Goal: Task Accomplishment & Management: Manage account settings

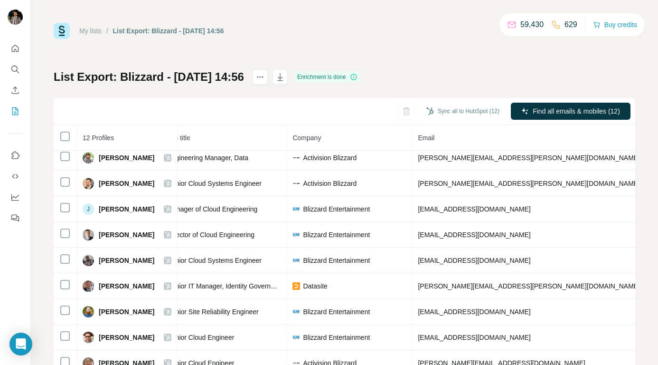
click at [91, 29] on link "My lists" at bounding box center [90, 31] width 22 height 8
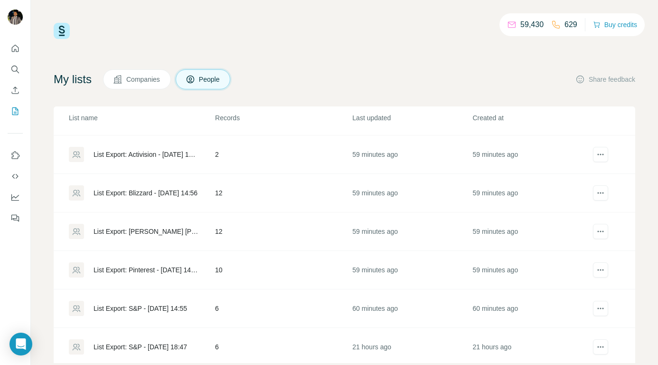
scroll to position [150, 0]
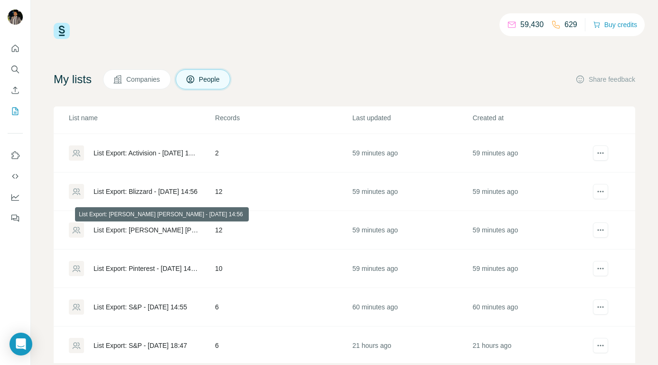
click at [167, 228] on div "List Export: [PERSON_NAME] [PERSON_NAME] - [DATE] 14:56" at bounding box center [146, 229] width 105 height 9
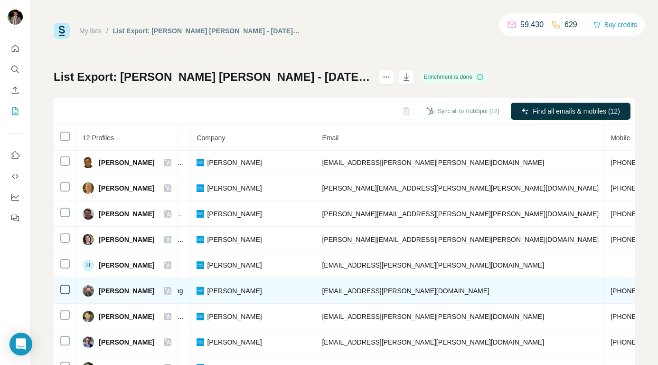
scroll to position [1, 0]
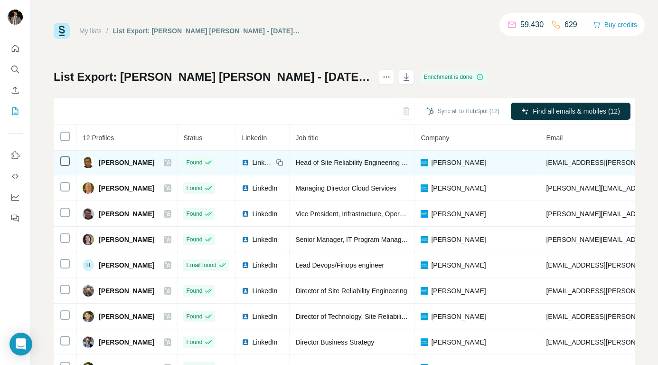
click at [165, 161] on icon at bounding box center [168, 163] width 6 height 8
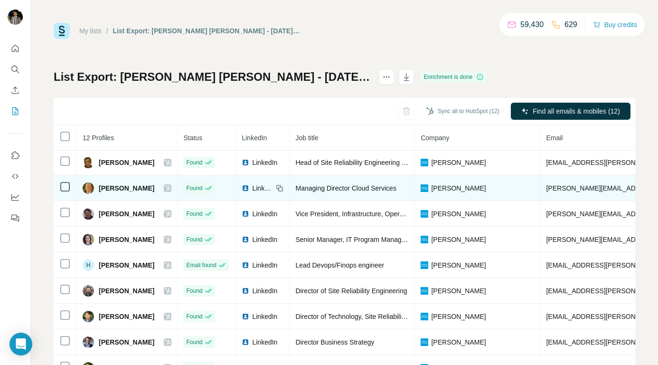
click at [165, 187] on icon at bounding box center [168, 188] width 6 height 8
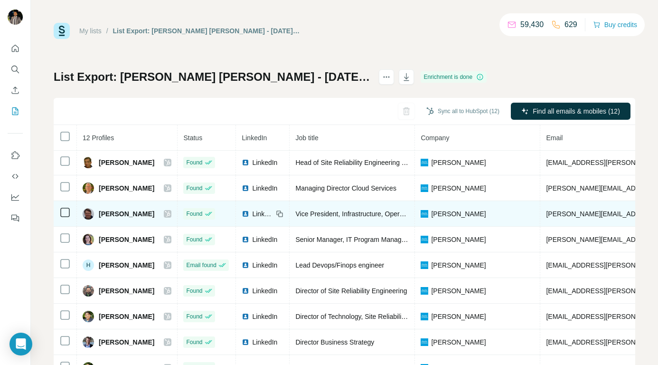
click at [165, 212] on icon at bounding box center [167, 214] width 5 height 6
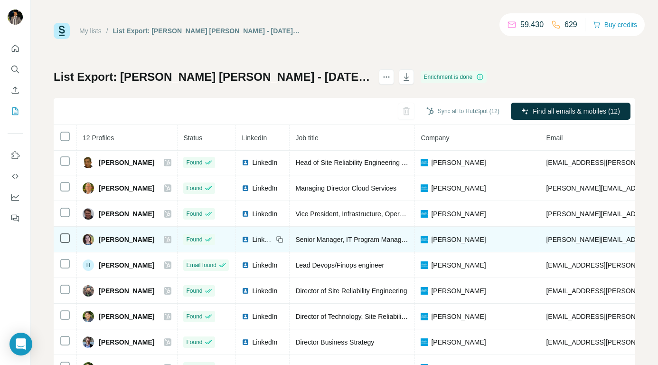
click at [165, 239] on icon at bounding box center [167, 239] width 5 height 6
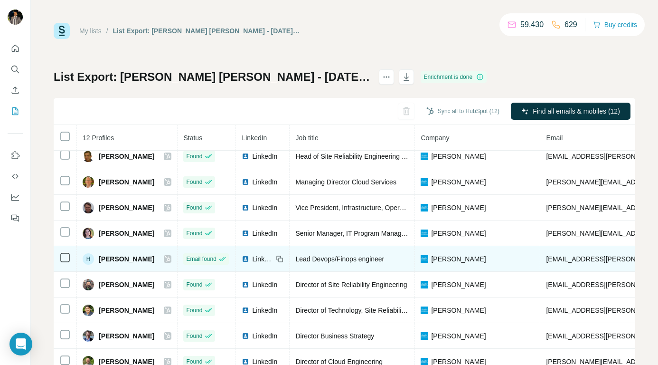
scroll to position [37, 0]
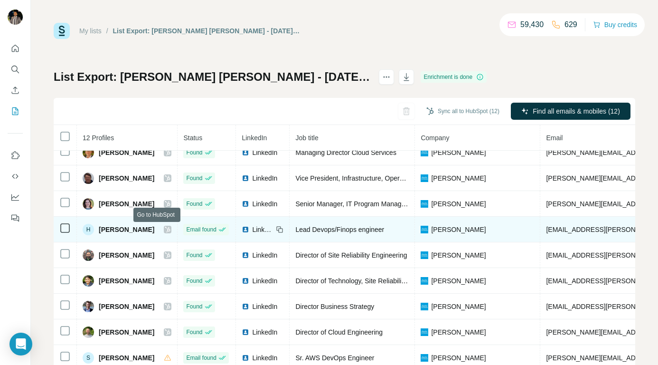
click at [165, 228] on icon at bounding box center [167, 229] width 5 height 6
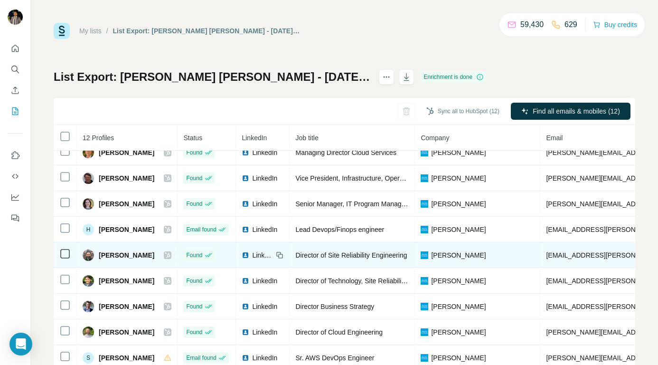
click at [165, 253] on icon at bounding box center [168, 255] width 6 height 8
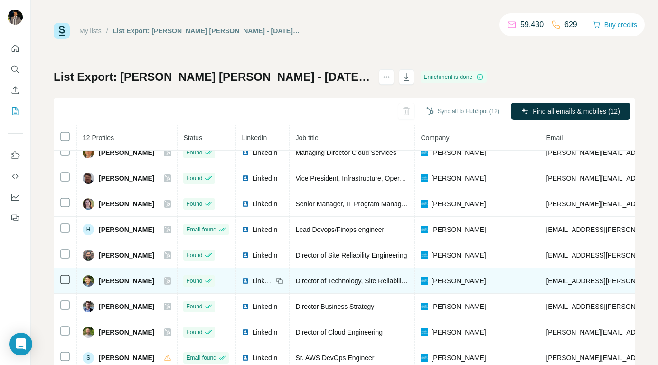
click at [165, 281] on icon at bounding box center [168, 281] width 6 height 8
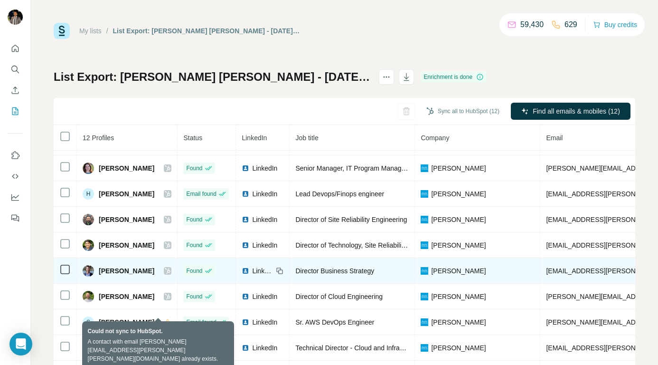
scroll to position [88, 0]
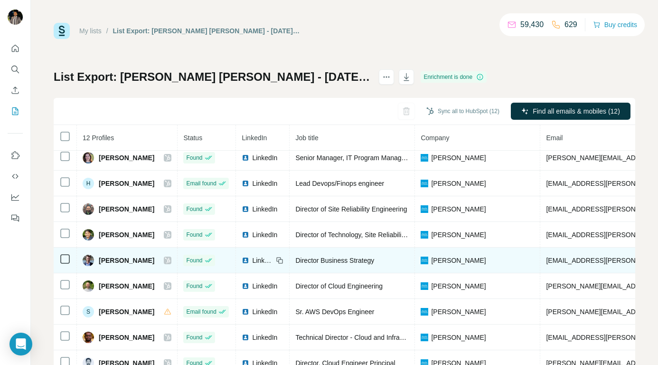
click at [165, 257] on icon at bounding box center [167, 260] width 5 height 6
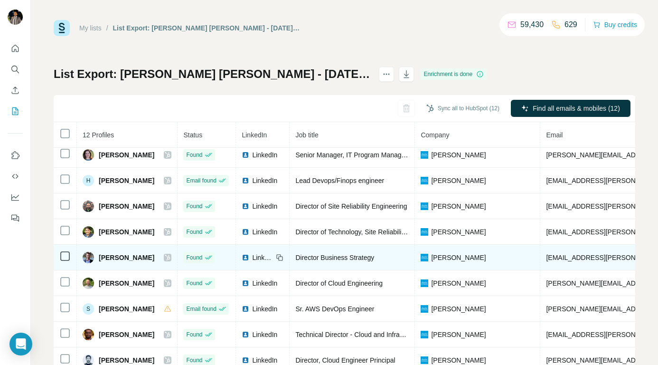
scroll to position [11, 0]
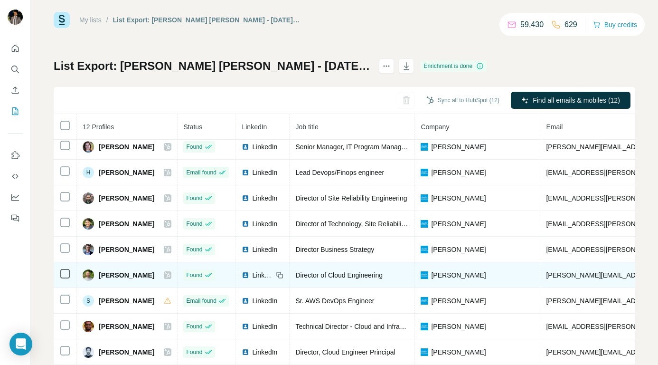
click at [165, 271] on icon at bounding box center [168, 275] width 6 height 8
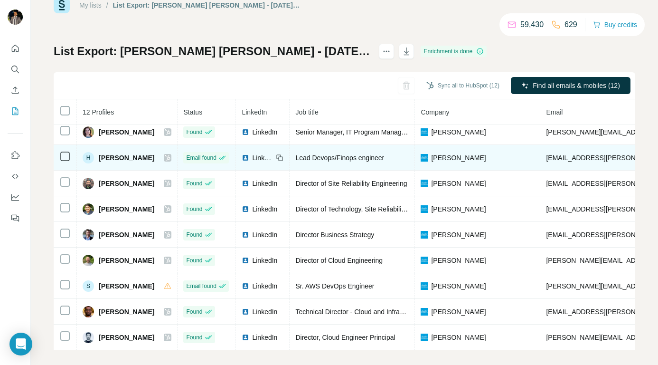
scroll to position [34, 0]
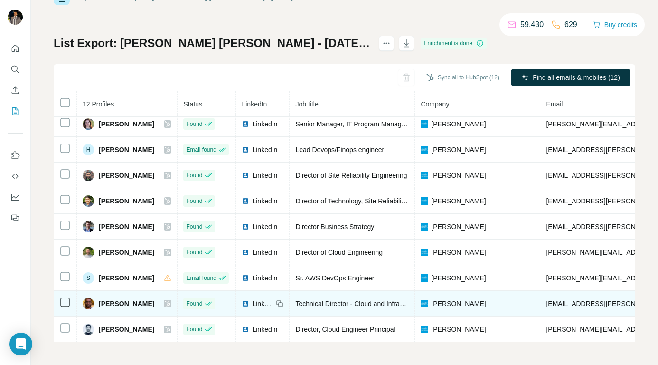
click at [165, 300] on icon at bounding box center [168, 304] width 6 height 8
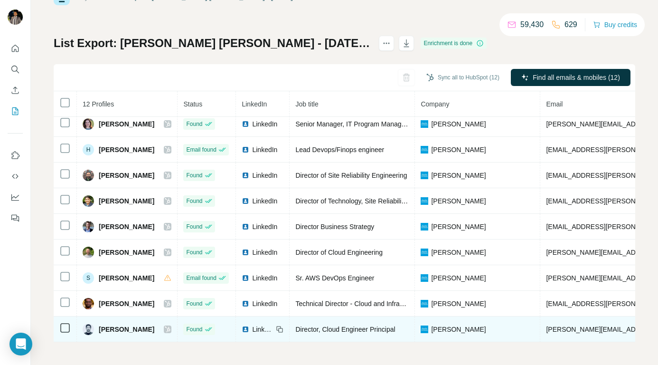
click at [165, 325] on icon at bounding box center [168, 329] width 6 height 8
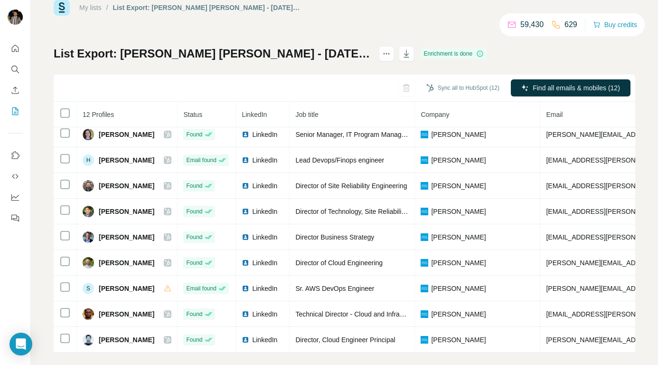
scroll to position [0, 0]
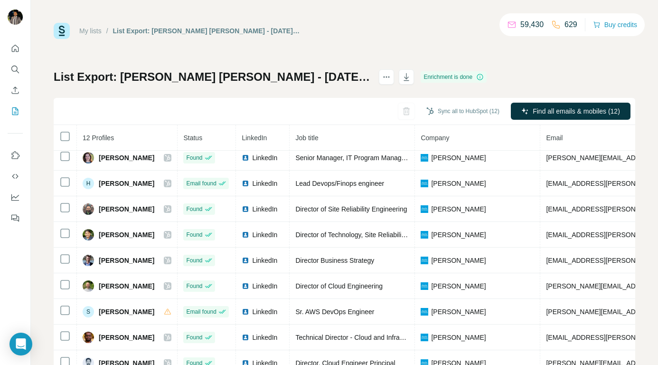
click at [95, 28] on link "My lists" at bounding box center [90, 31] width 22 height 8
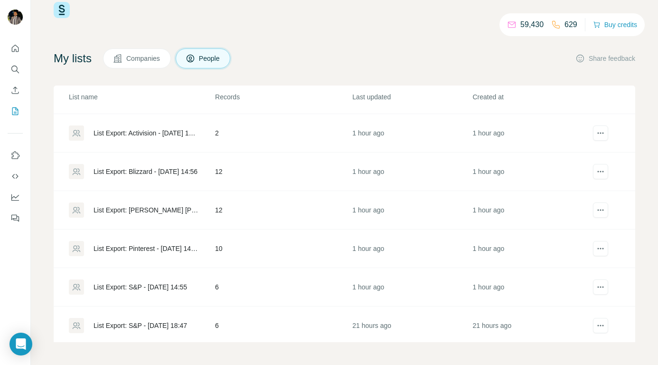
scroll to position [151, 0]
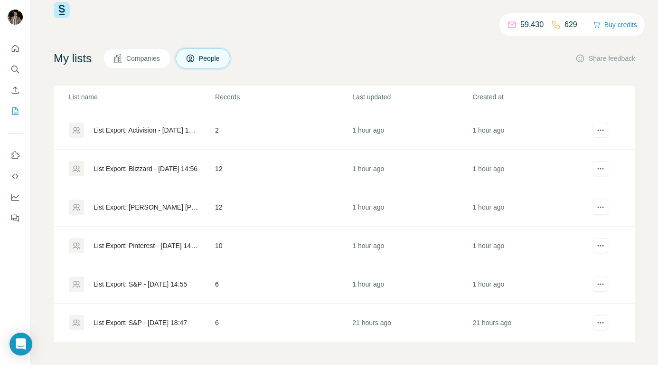
click at [176, 244] on div "List Export: Pinterest - [DATE] 14:56" at bounding box center [146, 245] width 105 height 9
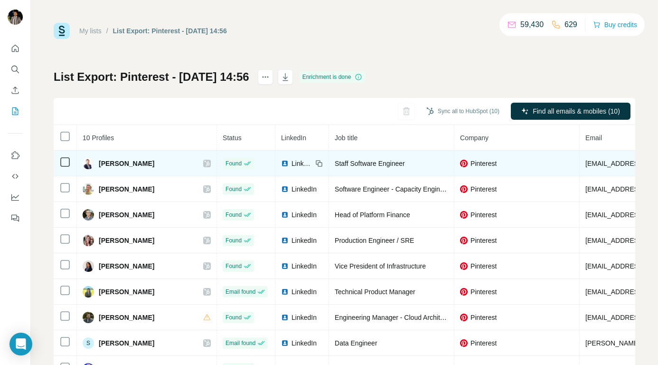
click at [204, 162] on icon at bounding box center [207, 163] width 6 height 8
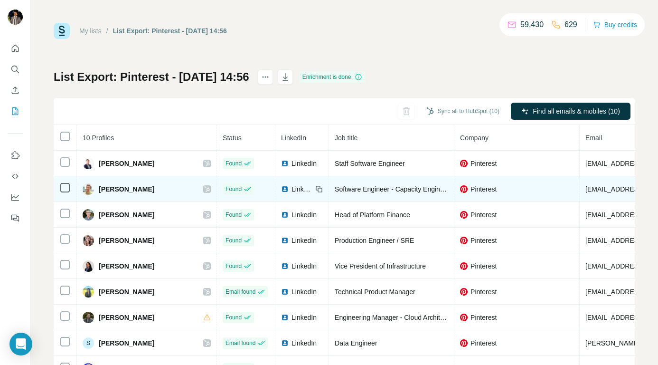
click at [204, 191] on icon at bounding box center [207, 189] width 6 height 8
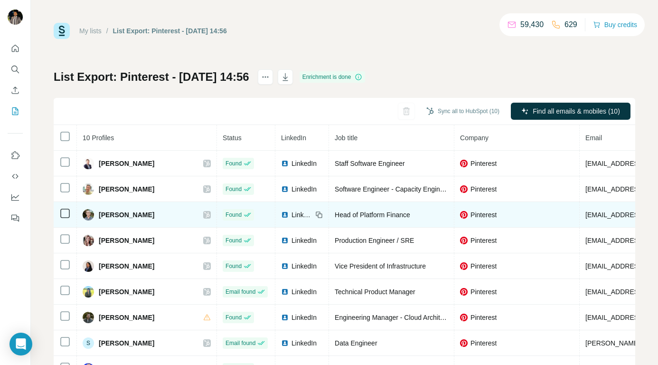
click at [204, 213] on icon at bounding box center [207, 215] width 6 height 8
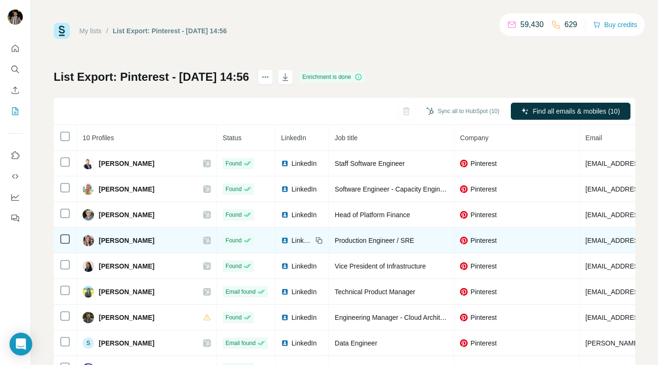
click at [291, 241] on span "LinkedIn" at bounding box center [301, 239] width 21 height 9
click at [204, 240] on icon at bounding box center [207, 240] width 6 height 8
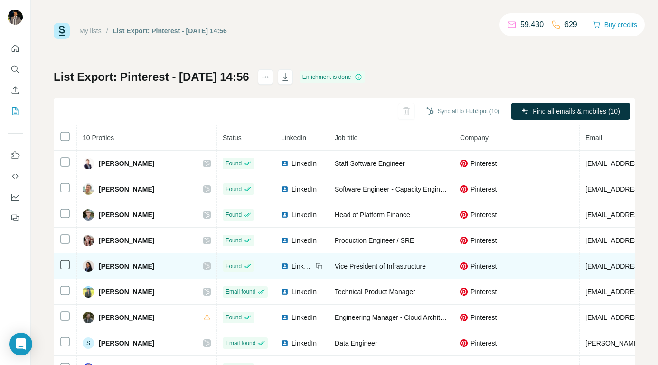
click at [204, 263] on icon at bounding box center [207, 266] width 6 height 8
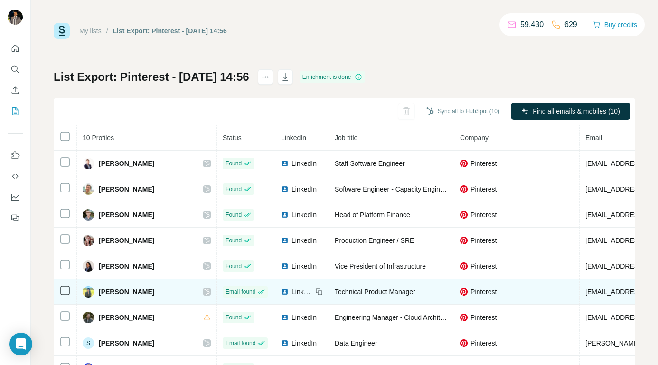
scroll to position [13, 1]
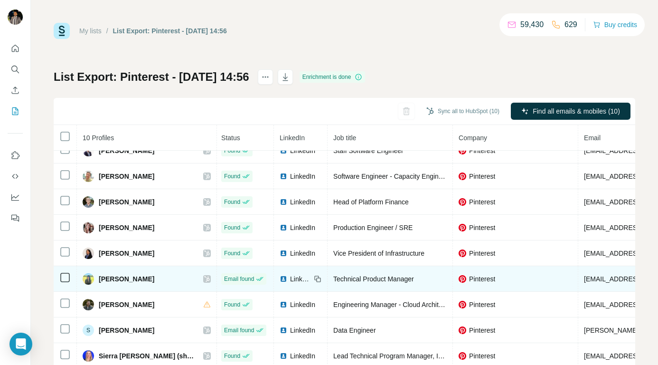
click at [205, 279] on icon at bounding box center [207, 279] width 5 height 6
click at [290, 274] on span "LinkedIn" at bounding box center [300, 278] width 21 height 9
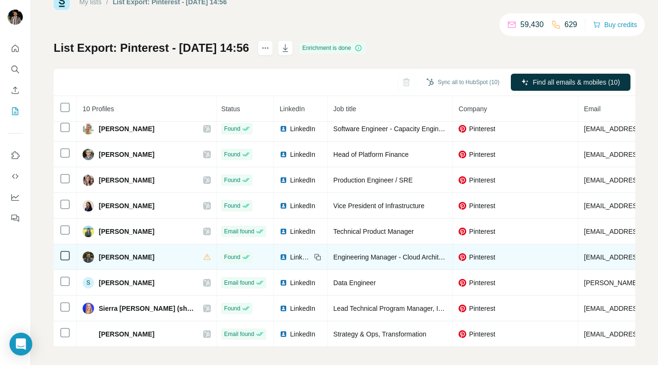
scroll to position [34, 0]
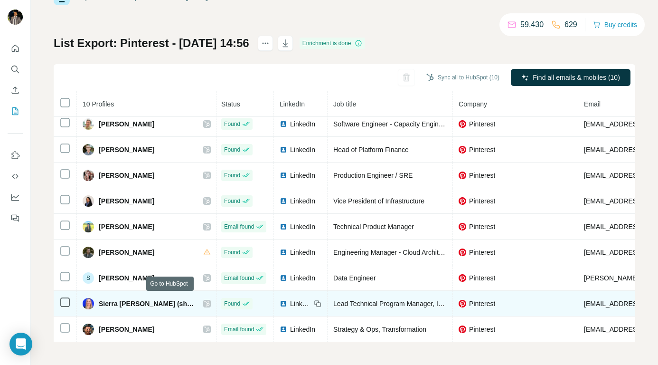
click at [204, 300] on icon at bounding box center [207, 304] width 6 height 8
click at [290, 299] on span "LinkedIn" at bounding box center [300, 303] width 21 height 9
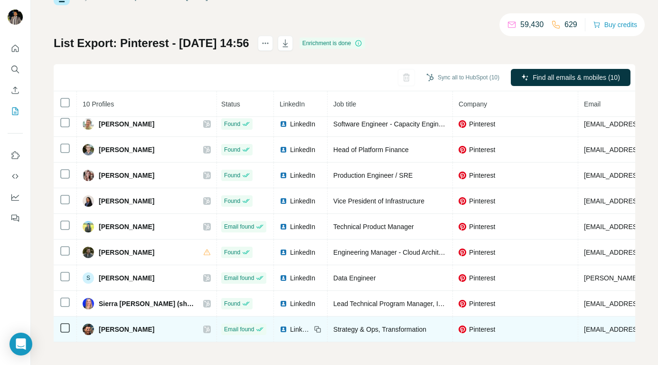
click at [204, 325] on icon at bounding box center [207, 329] width 6 height 8
click at [290, 326] on span "LinkedIn" at bounding box center [300, 328] width 21 height 9
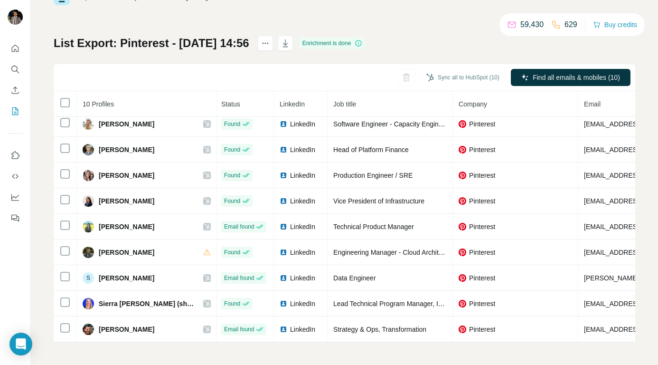
scroll to position [9, 0]
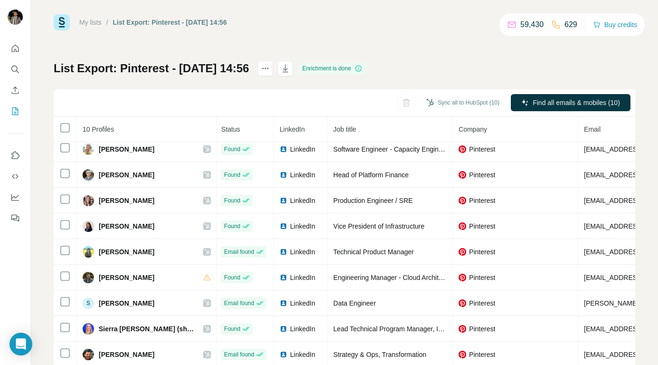
click at [98, 25] on link "My lists" at bounding box center [90, 23] width 22 height 8
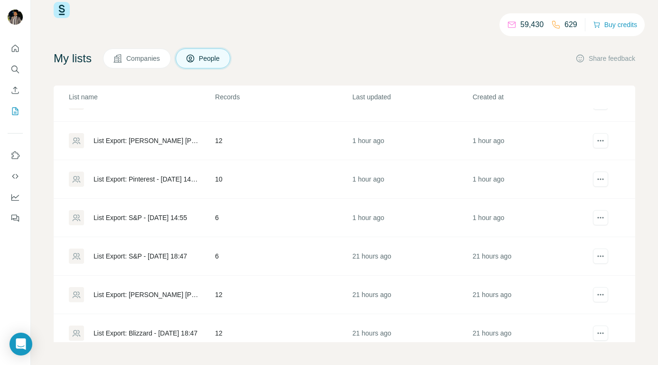
scroll to position [536, 0]
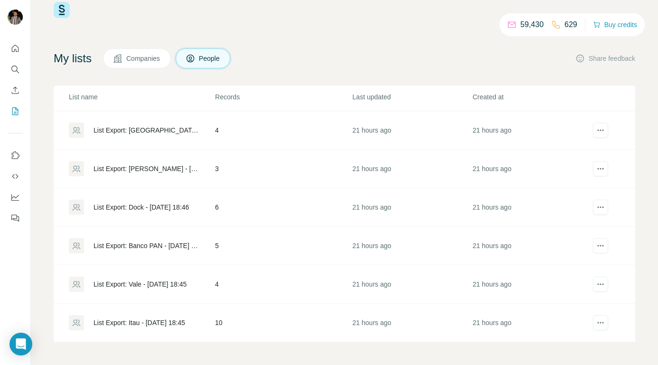
click at [158, 284] on div "List Export: Vale - [DATE] 18:45" at bounding box center [140, 283] width 93 height 9
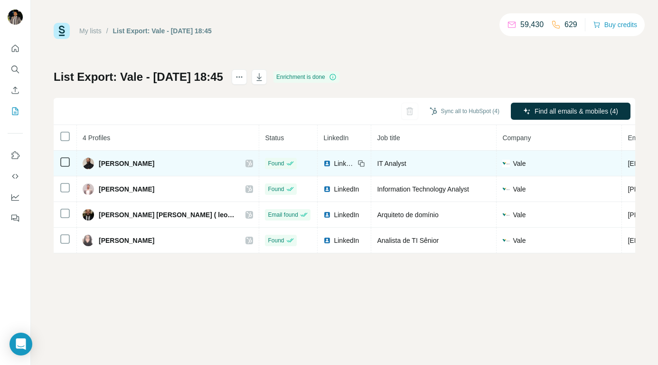
click at [247, 165] on icon at bounding box center [249, 163] width 6 height 8
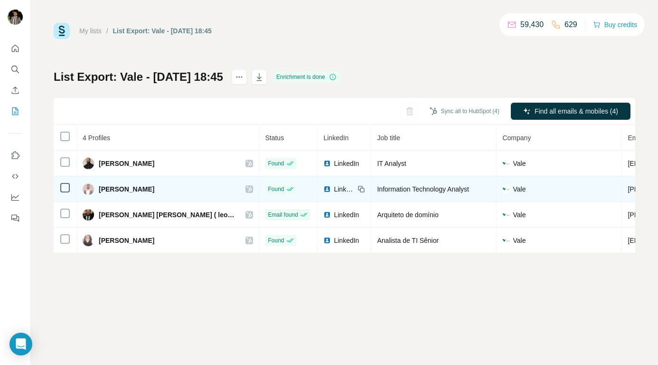
click at [245, 188] on div at bounding box center [249, 189] width 8 height 8
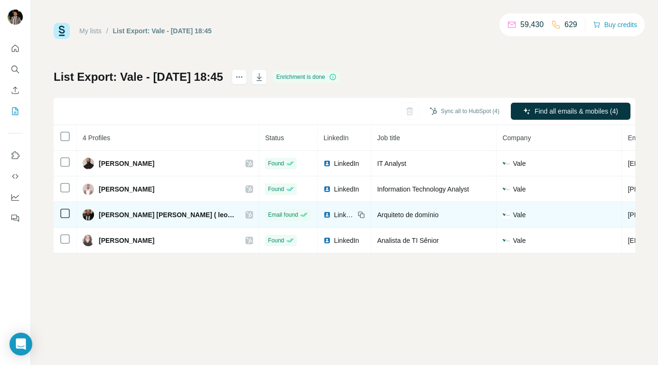
click at [248, 214] on icon at bounding box center [249, 215] width 6 height 8
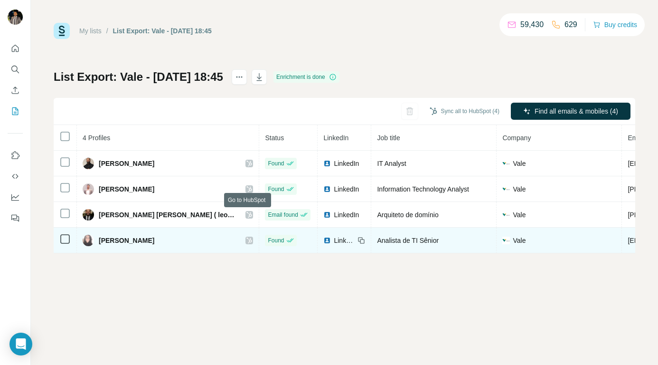
click at [250, 239] on icon at bounding box center [249, 240] width 6 height 8
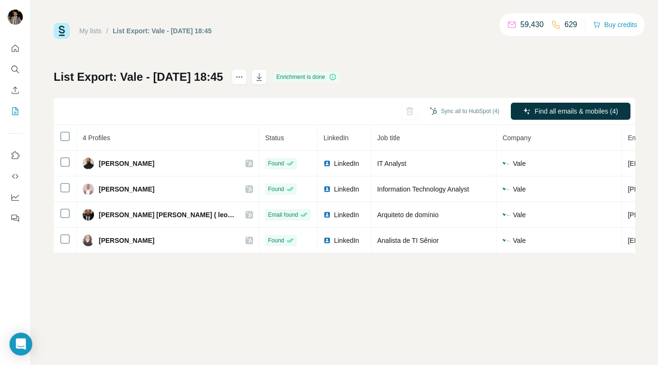
click at [87, 27] on link "My lists" at bounding box center [90, 31] width 22 height 8
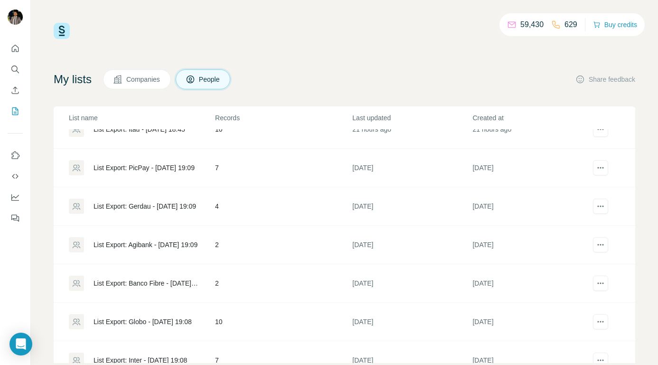
scroll to position [920, 0]
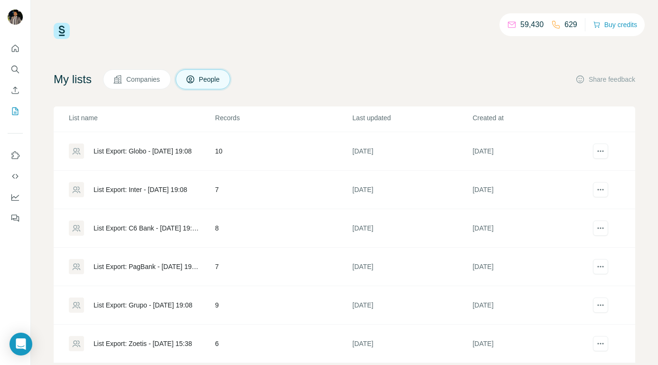
click at [215, 226] on td "8" at bounding box center [283, 228] width 137 height 38
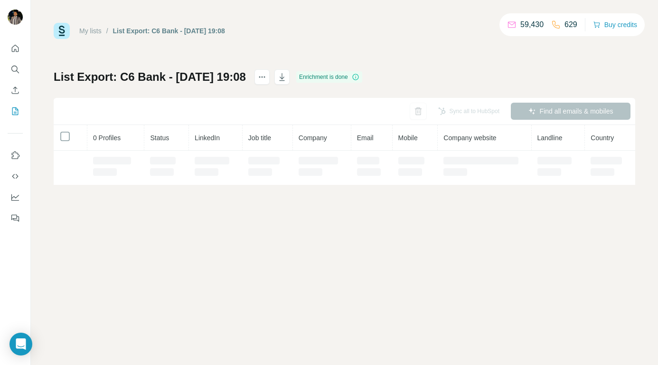
click at [140, 227] on div "My lists / List Export: C6 Bank - [DATE] 19:08 59,430 629 Buy credits List Expo…" at bounding box center [344, 182] width 627 height 365
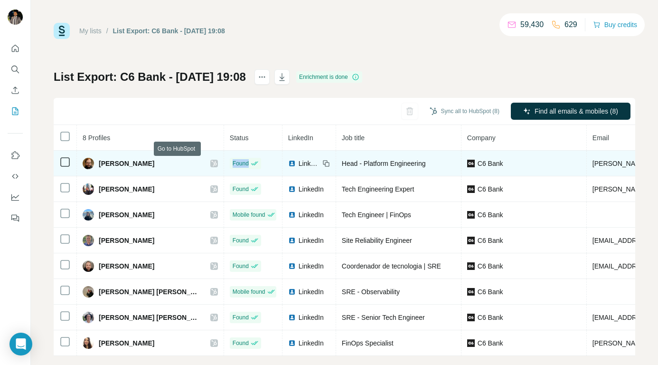
click at [211, 163] on icon at bounding box center [214, 163] width 6 height 8
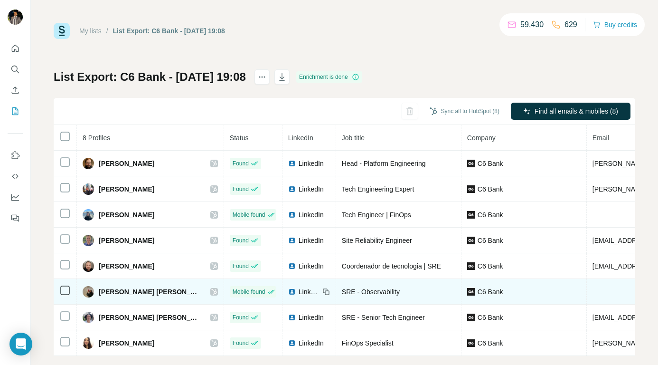
click at [211, 289] on icon at bounding box center [214, 292] width 6 height 8
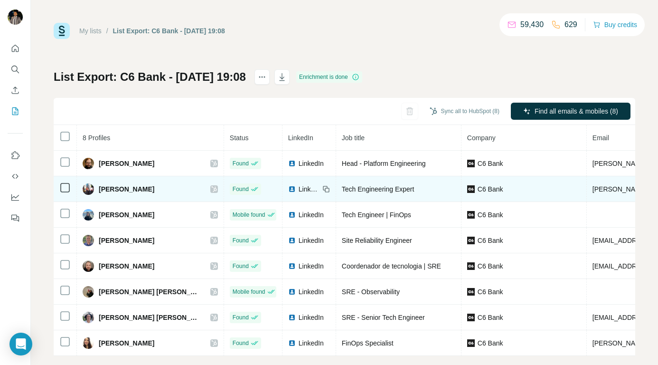
click at [211, 187] on icon at bounding box center [213, 189] width 5 height 6
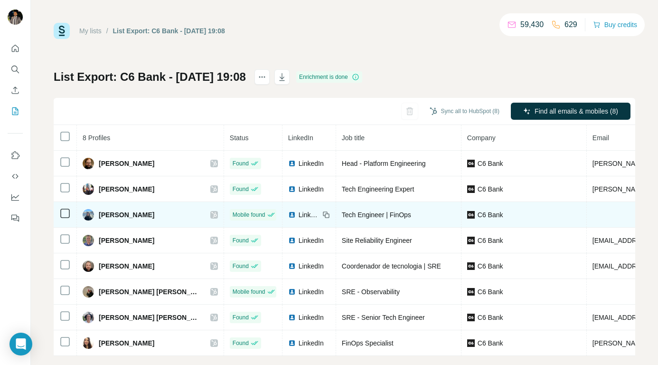
click at [211, 213] on icon at bounding box center [214, 215] width 6 height 8
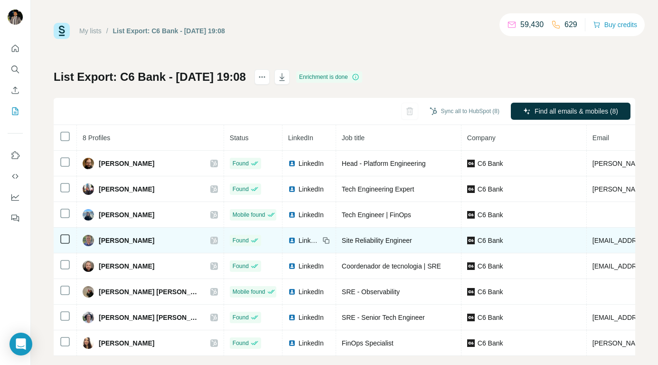
click at [211, 239] on icon at bounding box center [214, 240] width 6 height 8
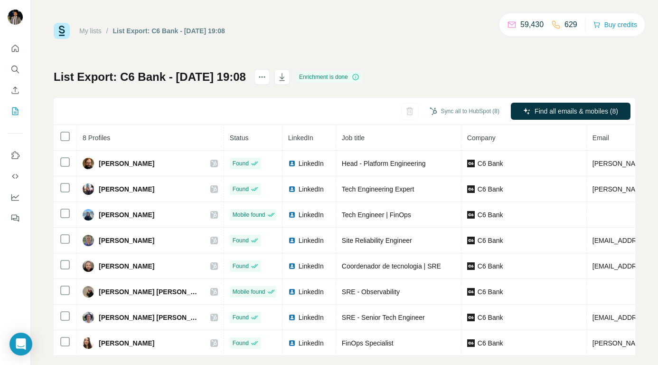
click at [91, 32] on link "My lists" at bounding box center [90, 31] width 22 height 8
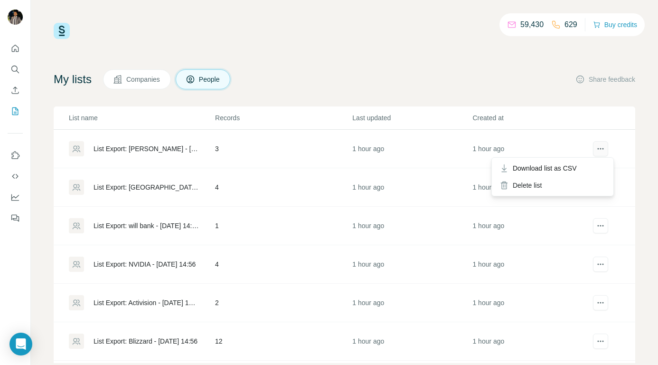
click at [596, 144] on icon "actions" at bounding box center [600, 148] width 9 height 9
click at [527, 187] on div "Delete list" at bounding box center [553, 185] width 118 height 17
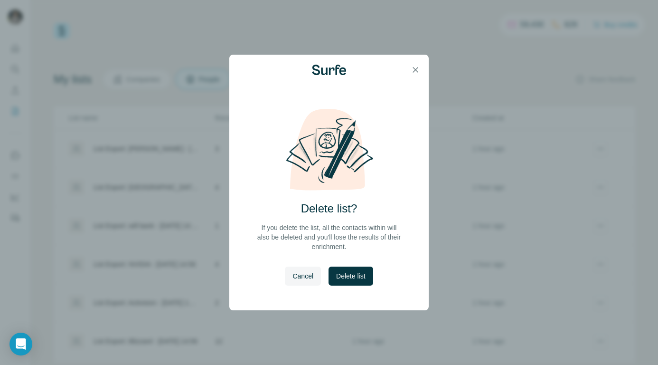
click at [369, 272] on button "Delete list" at bounding box center [350, 275] width 44 height 19
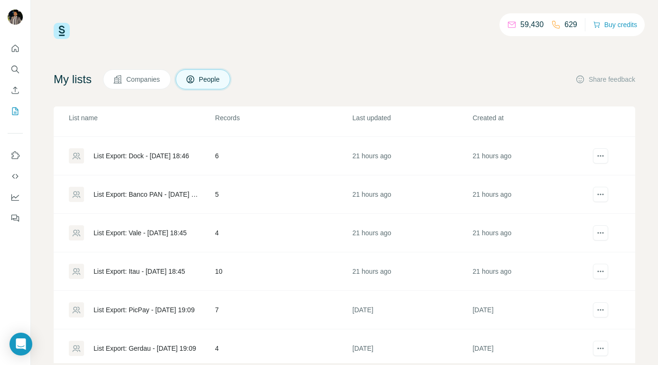
scroll to position [609, 0]
click at [159, 265] on div "List Export: Itau - [DATE] 18:45" at bounding box center [140, 269] width 92 height 9
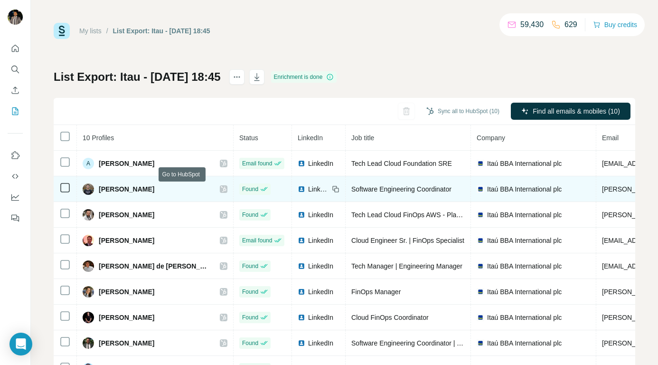
click at [221, 190] on icon at bounding box center [223, 189] width 5 height 6
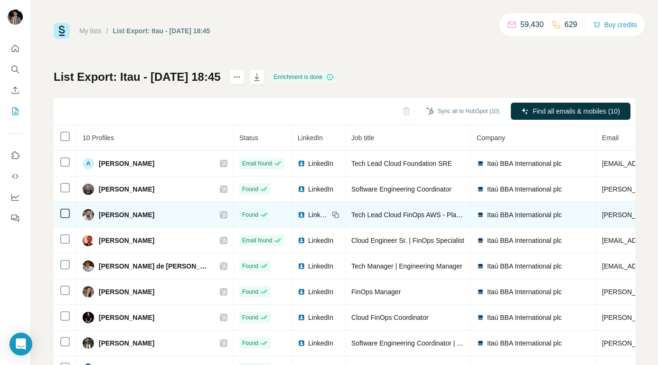
click at [221, 213] on icon at bounding box center [224, 215] width 6 height 8
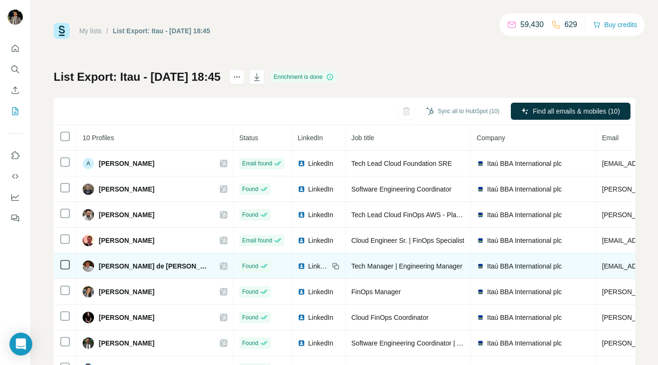
click at [221, 266] on icon at bounding box center [224, 266] width 6 height 8
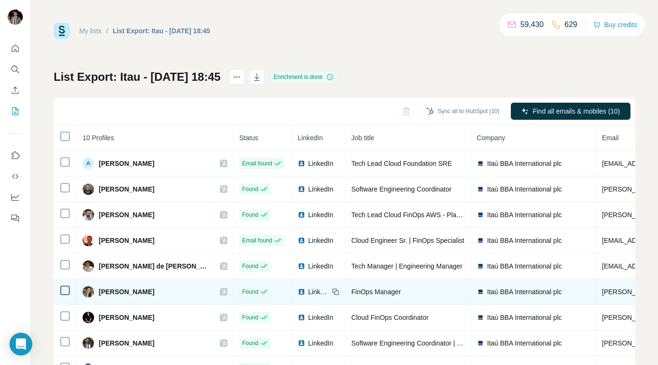
click at [221, 290] on icon at bounding box center [224, 292] width 6 height 8
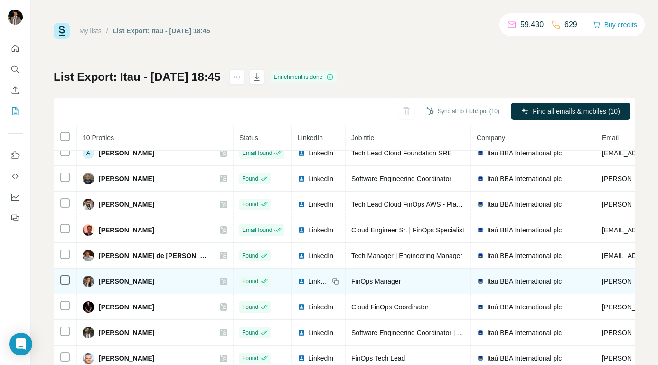
scroll to position [37, 0]
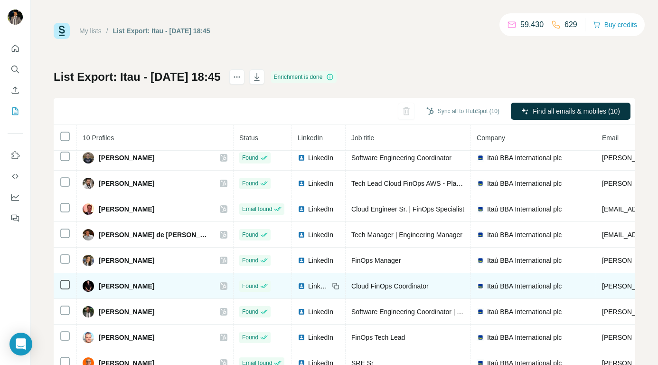
click at [221, 282] on icon at bounding box center [224, 286] width 6 height 8
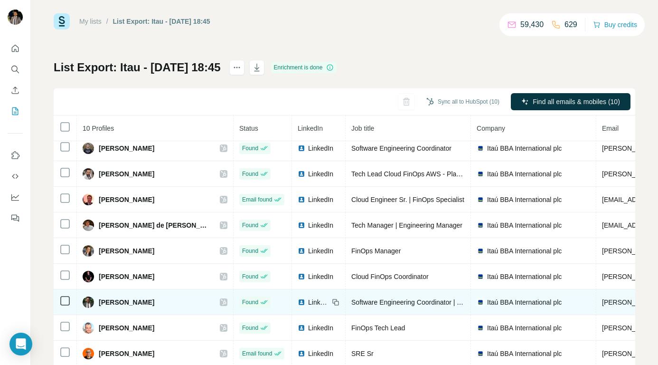
scroll to position [12, 0]
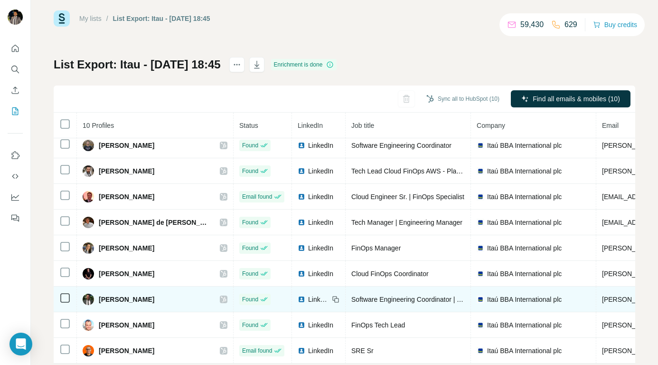
click at [221, 295] on icon at bounding box center [224, 299] width 6 height 8
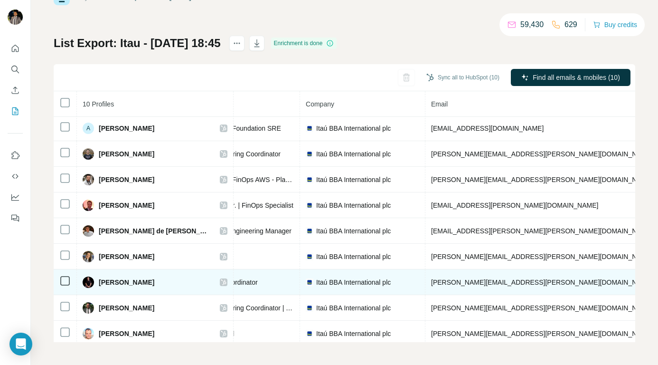
scroll to position [1, 0]
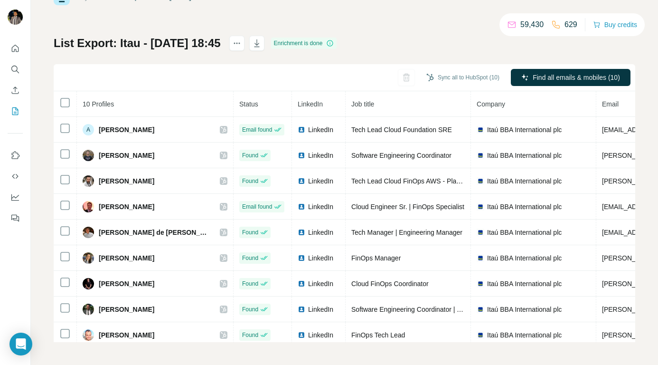
scroll to position [37, 0]
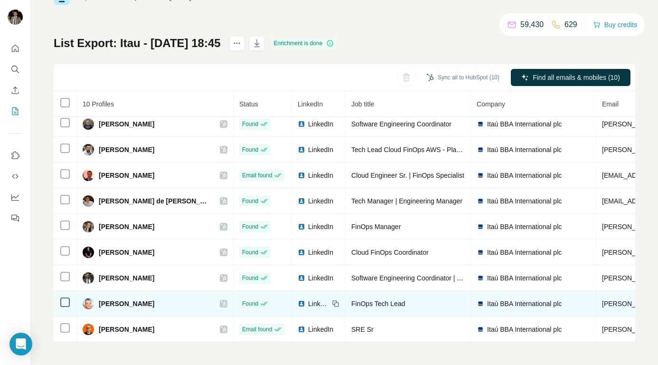
click at [221, 300] on icon at bounding box center [224, 304] width 6 height 8
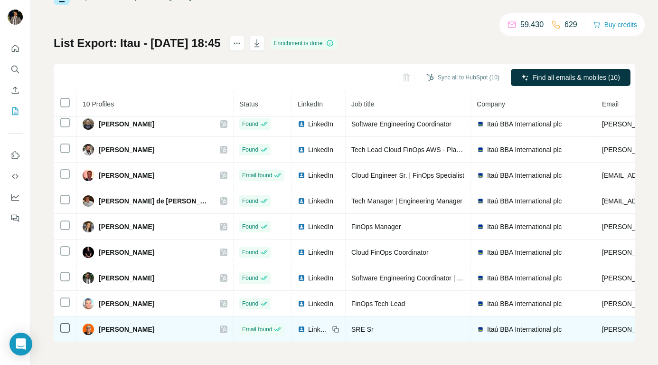
click at [221, 325] on icon at bounding box center [224, 329] width 6 height 8
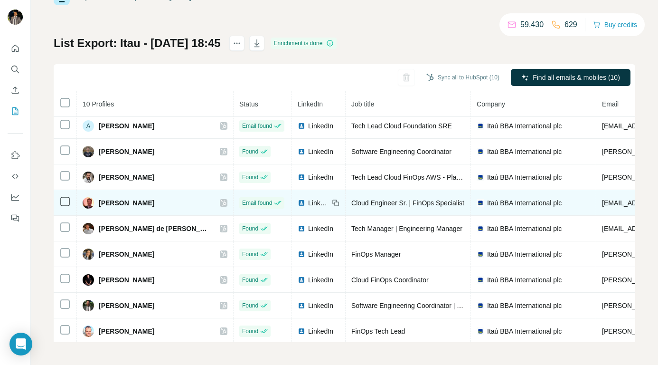
scroll to position [0, 0]
